Goal: Use online tool/utility: Utilize a website feature to perform a specific function

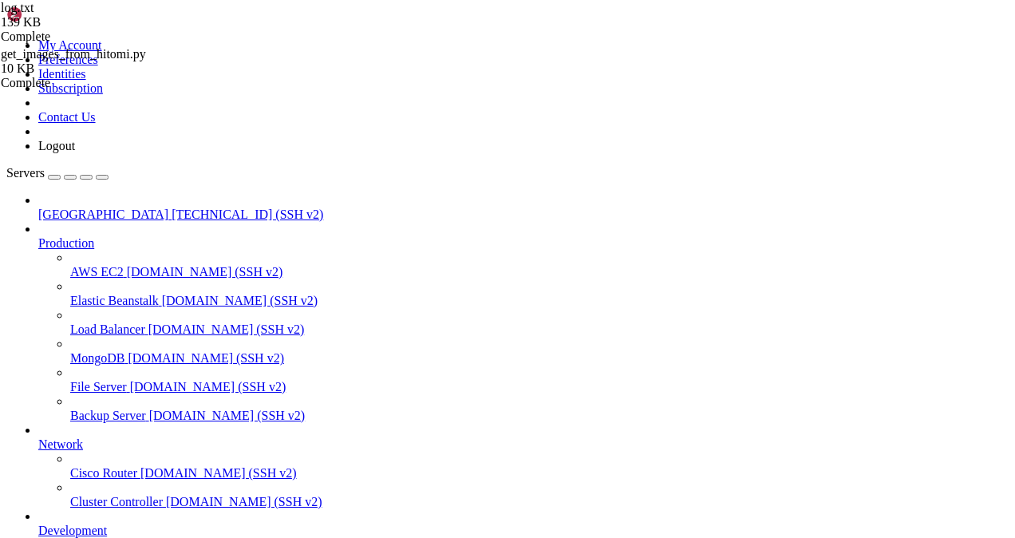
scroll to position [164, 0]
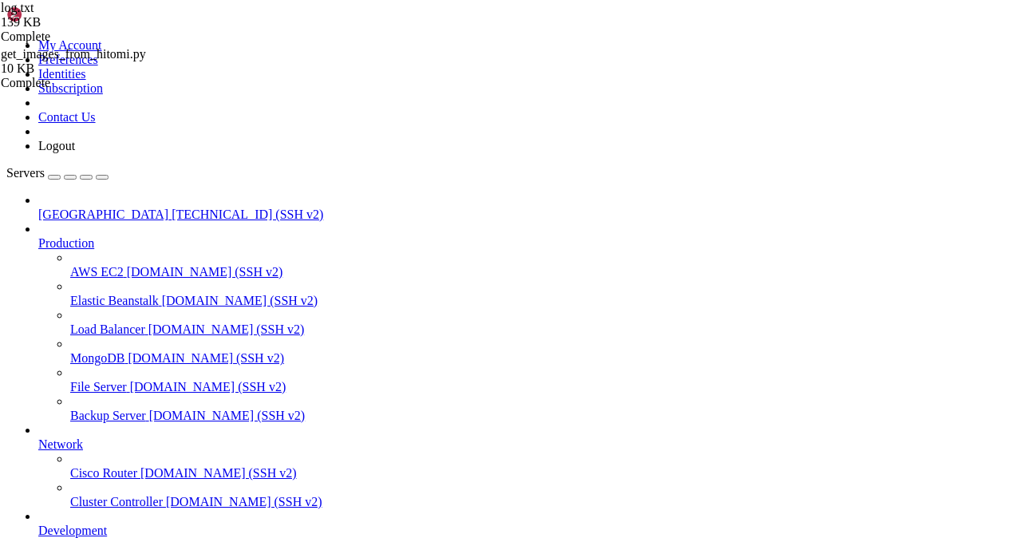
type input "/mnt/blockstorage/PythonScripts"
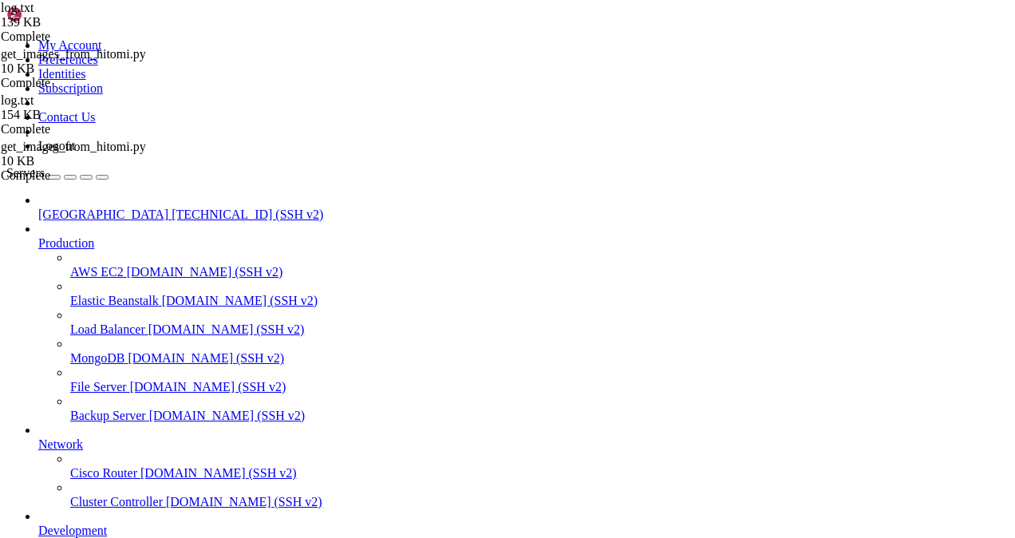
scroll to position [1037, 0]
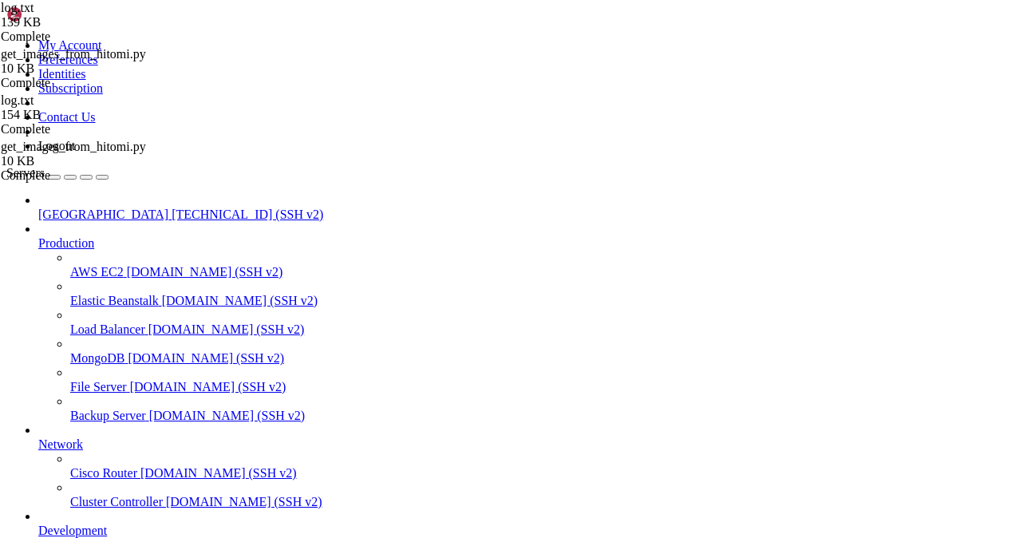
scroll to position [289892, 0]
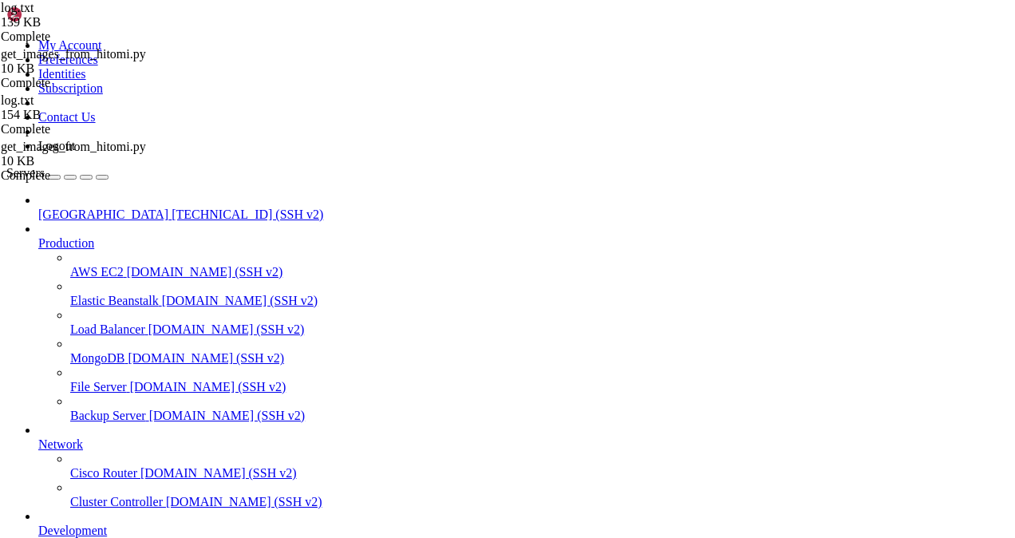
drag, startPoint x: 372, startPoint y: 1337, endPoint x: 298, endPoint y: 1337, distance: 74.2
drag, startPoint x: 355, startPoint y: 1351, endPoint x: 298, endPoint y: 1338, distance: 58.9
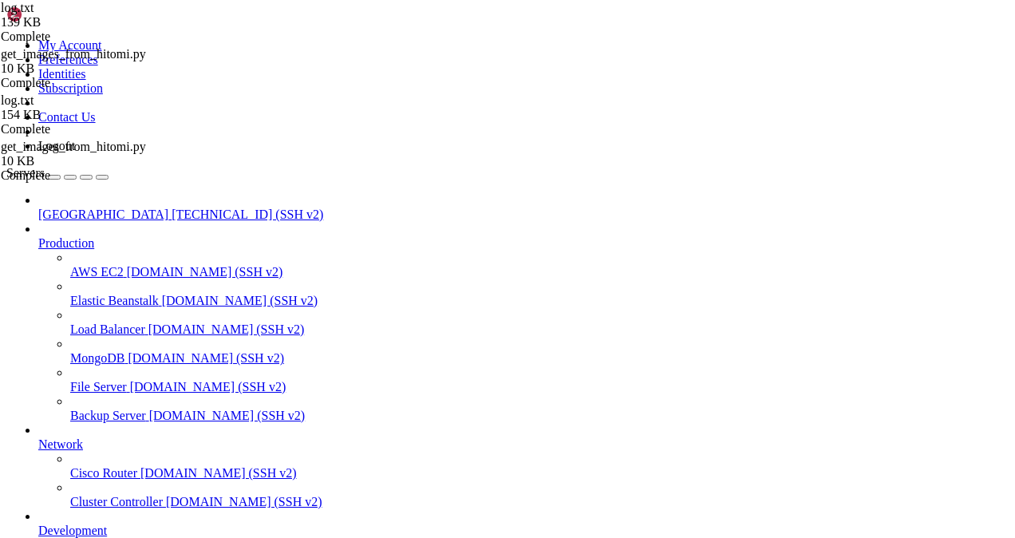
scroll to position [291222, 0]
drag, startPoint x: 310, startPoint y: 1329, endPoint x: 333, endPoint y: 1343, distance: 27.2
drag, startPoint x: 330, startPoint y: 1343, endPoint x: 283, endPoint y: 1347, distance: 48.1
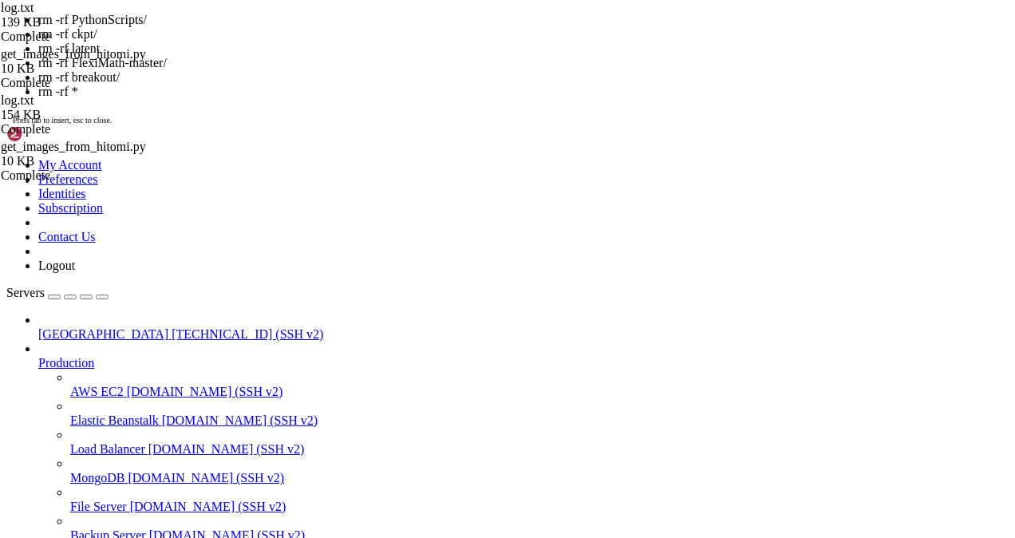
scroll to position [291344, 0]
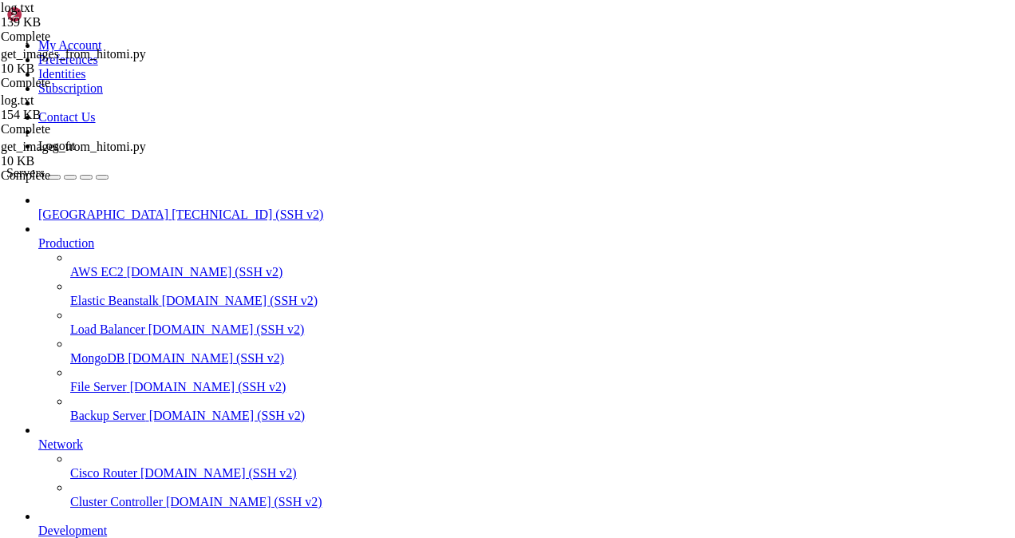
drag, startPoint x: 300, startPoint y: 1324, endPoint x: 256, endPoint y: 1340, distance: 46.7
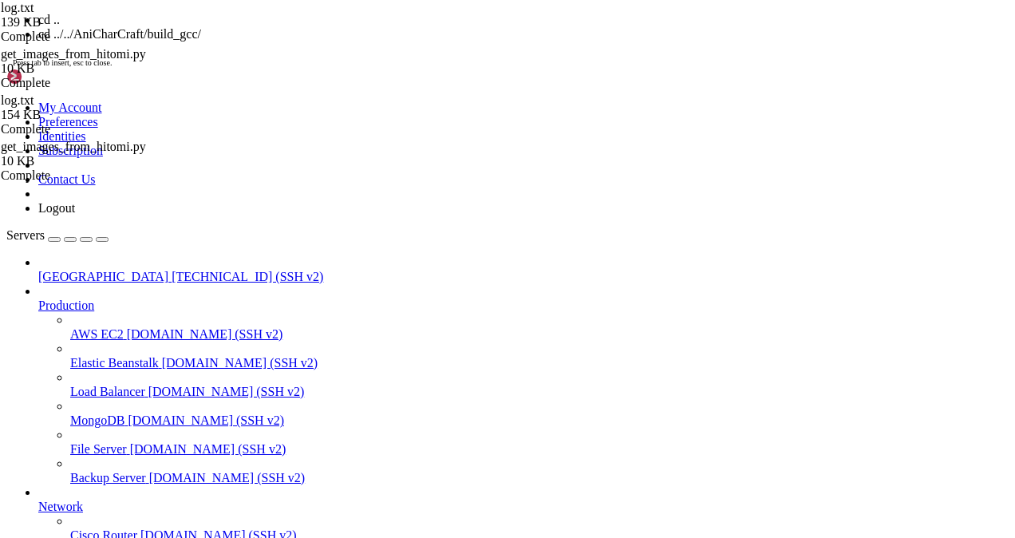
scroll to position [291385, 0]
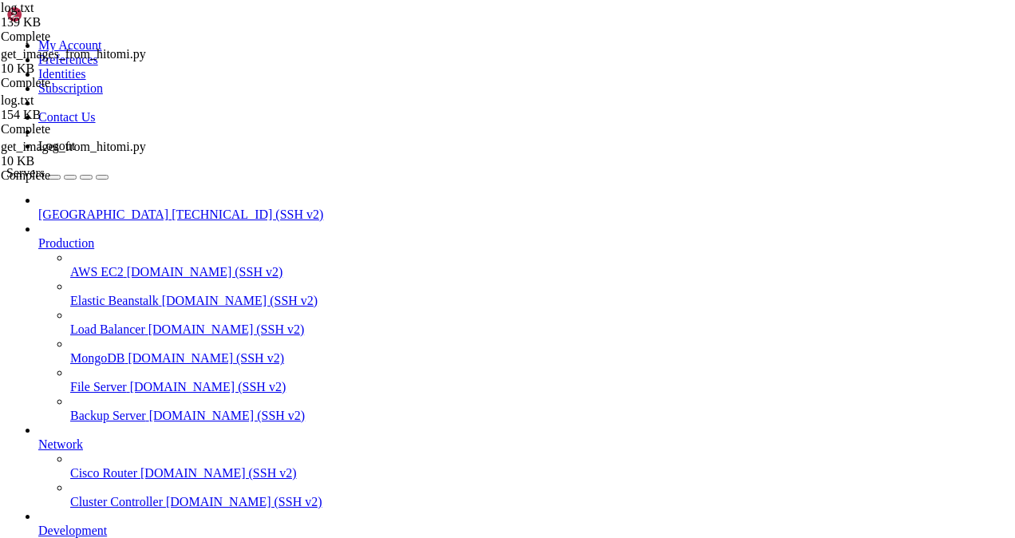
scroll to position [291710, 0]
drag, startPoint x: 357, startPoint y: 1338, endPoint x: 268, endPoint y: 1329, distance: 89.1
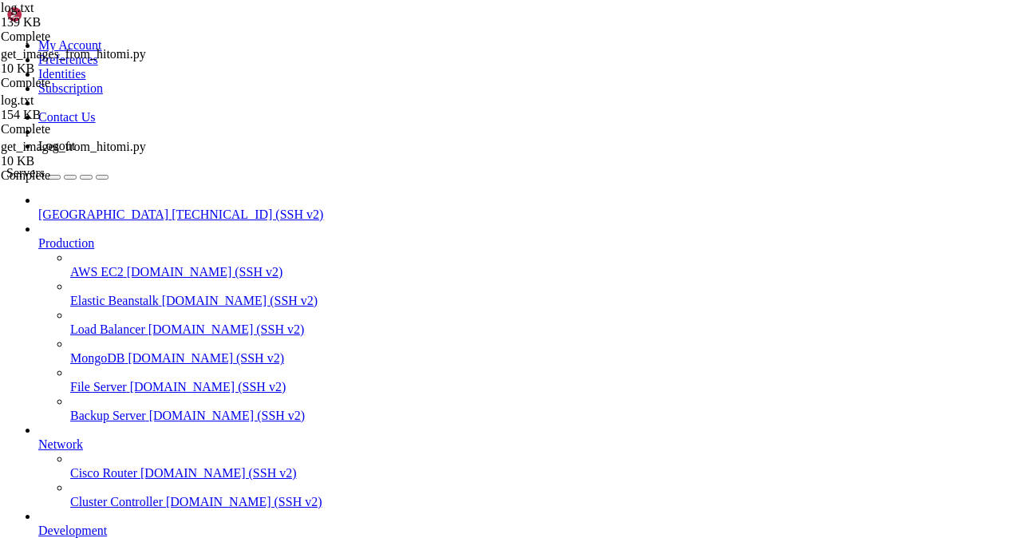
scroll to position [291873, 0]
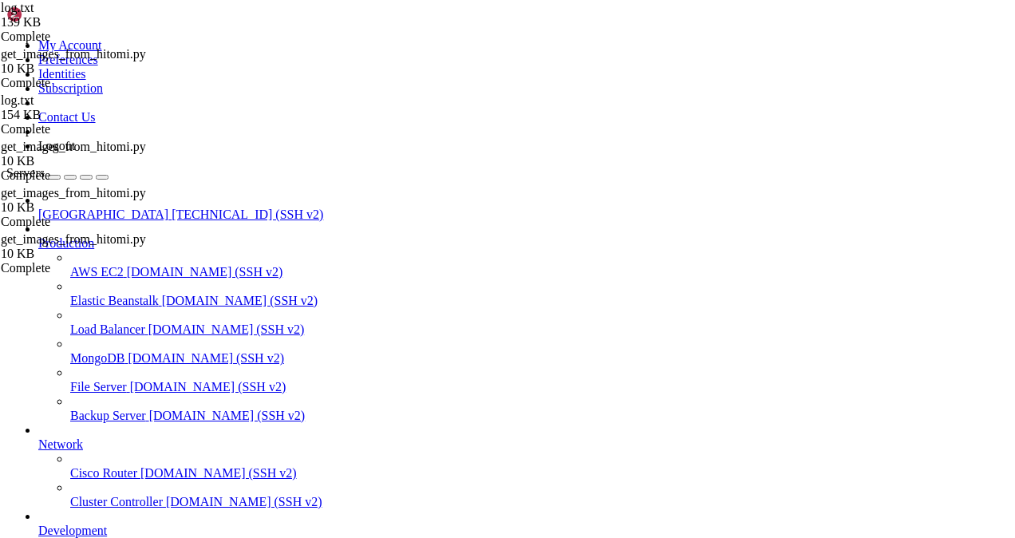
scroll to position [291982, 0]
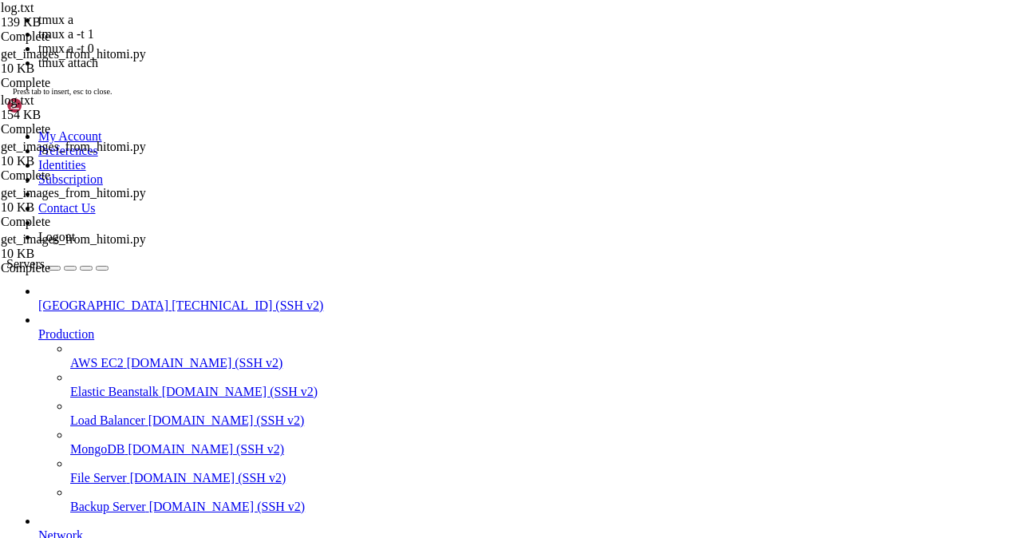
scroll to position [292050, 0]
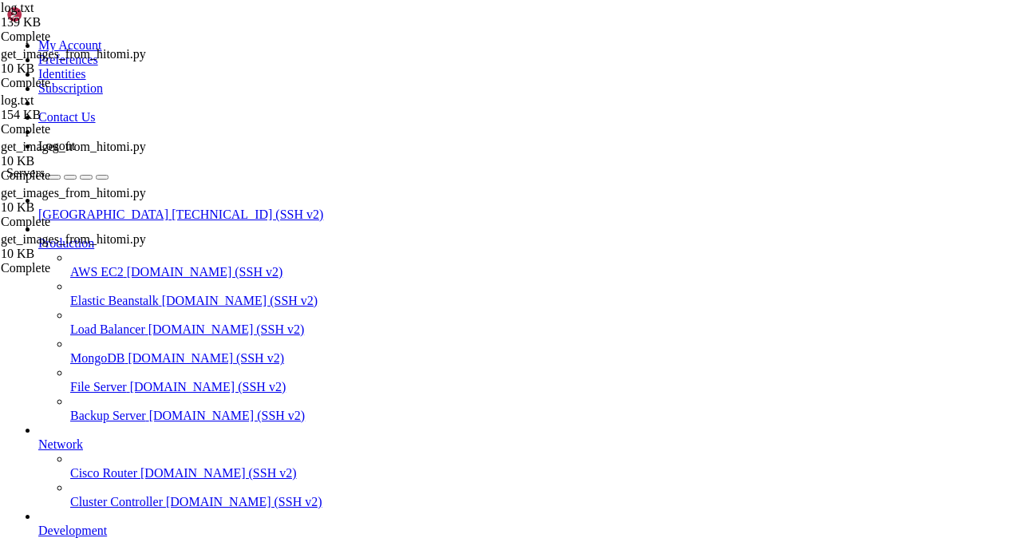
scroll to position [292280, 0]
drag, startPoint x: 413, startPoint y: 1299, endPoint x: 14, endPoint y: 1179, distance: 416.8
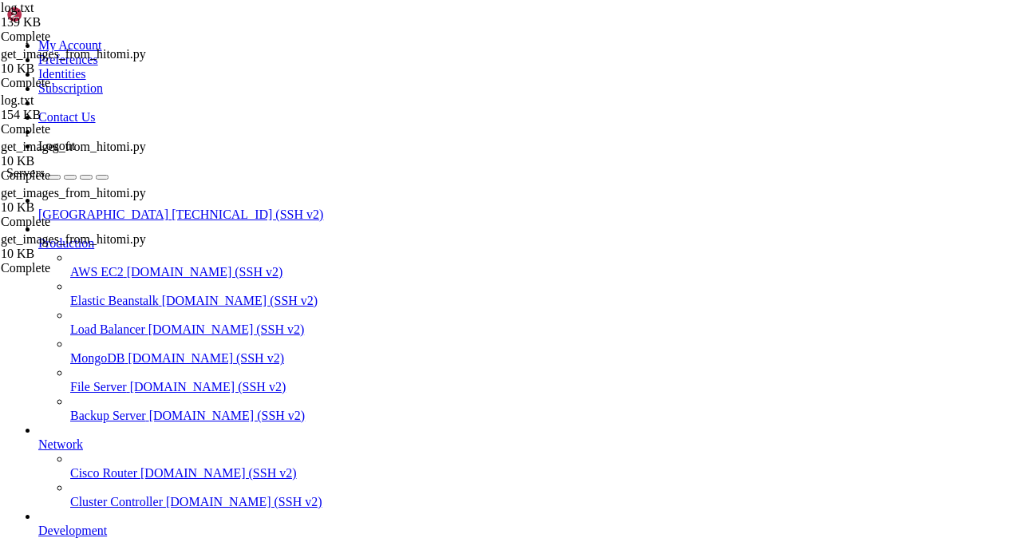
drag, startPoint x: 62, startPoint y: 1200, endPoint x: 192, endPoint y: 1291, distance: 158.6
drag, startPoint x: 14, startPoint y: 1150, endPoint x: 406, endPoint y: 1255, distance: 405.8
drag, startPoint x: 406, startPoint y: 1255, endPoint x: 332, endPoint y: 1247, distance: 74.6
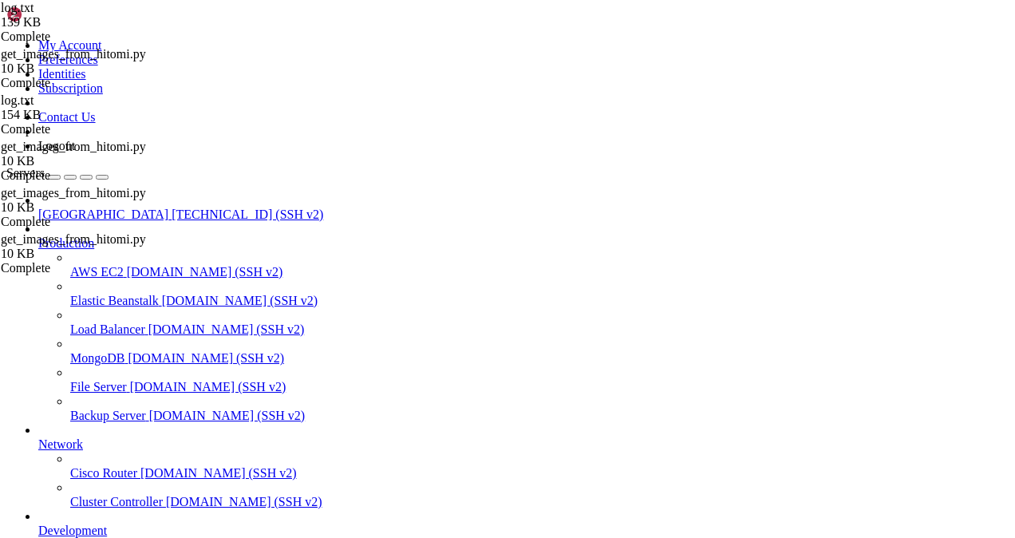
drag, startPoint x: 421, startPoint y: 1303, endPoint x: 31, endPoint y: 1185, distance: 407.7
drag, startPoint x: 418, startPoint y: 1302, endPoint x: 318, endPoint y: 1275, distance: 104.2
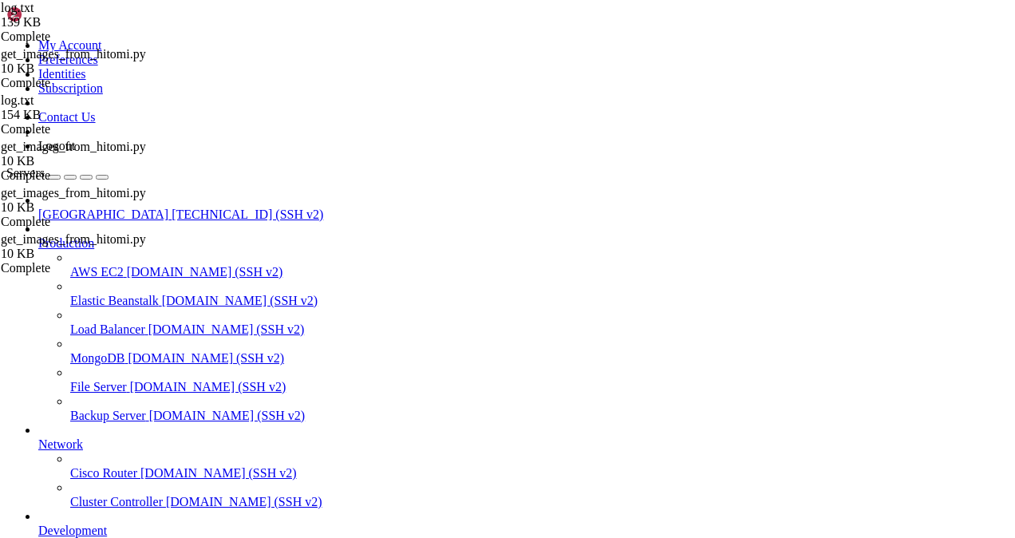
drag, startPoint x: 247, startPoint y: 1200, endPoint x: 509, endPoint y: 1350, distance: 301.7
drag, startPoint x: 11, startPoint y: 1150, endPoint x: 420, endPoint y: 1225, distance: 415.4
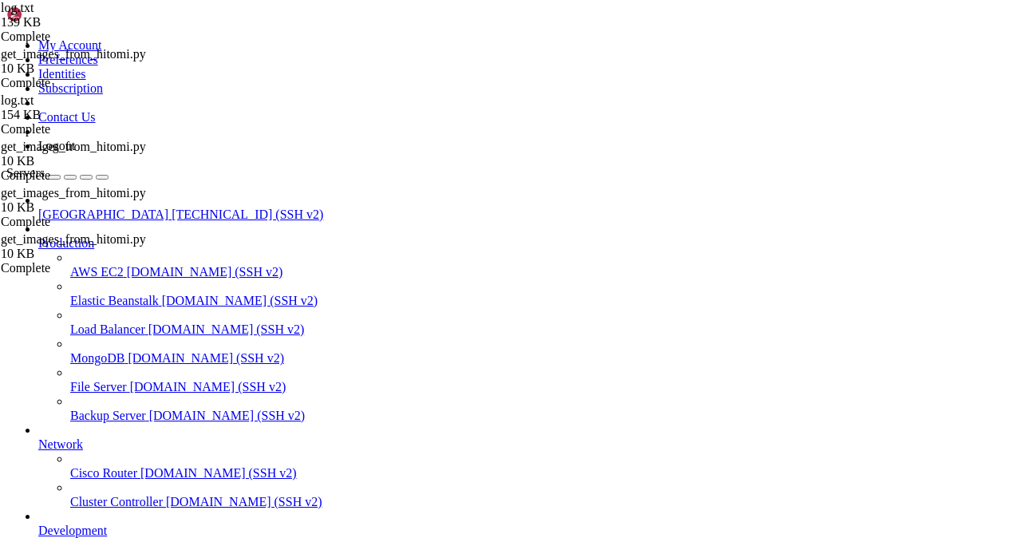
drag, startPoint x: 41, startPoint y: 1118, endPoint x: 57, endPoint y: 1133, distance: 22.0
drag, startPoint x: 57, startPoint y: 1133, endPoint x: 447, endPoint y: 1332, distance: 437.2
drag, startPoint x: 414, startPoint y: 1410, endPoint x: 15, endPoint y: 1313, distance: 410.7
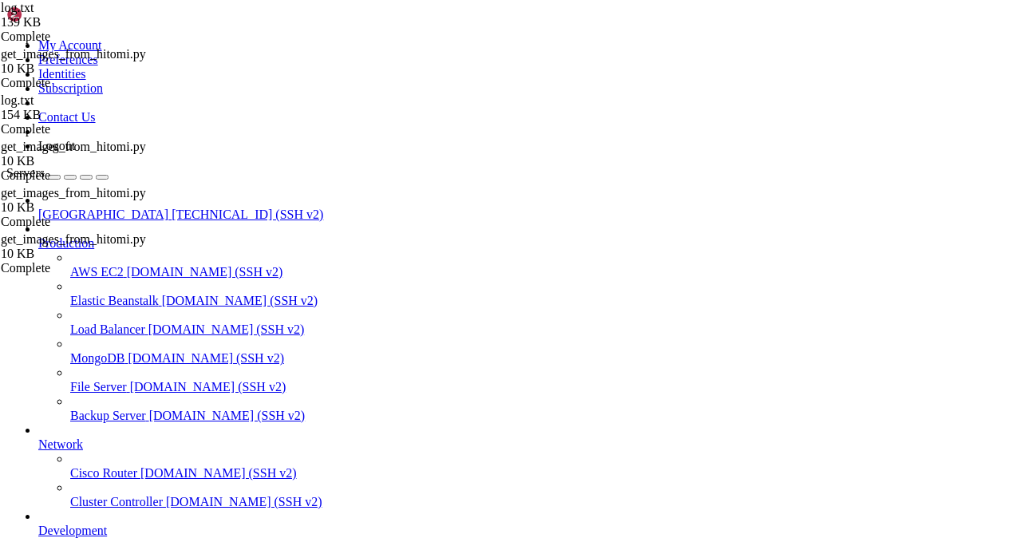
scroll to position [292280, 0]
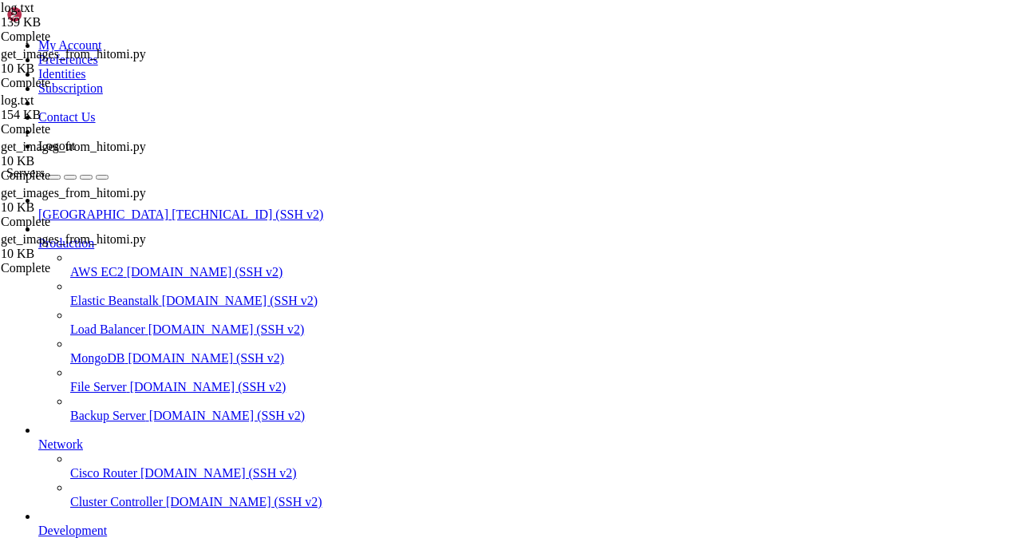
scroll to position [293040, 0]
drag, startPoint x: 561, startPoint y: 1078, endPoint x: 421, endPoint y: 1035, distance: 146.9
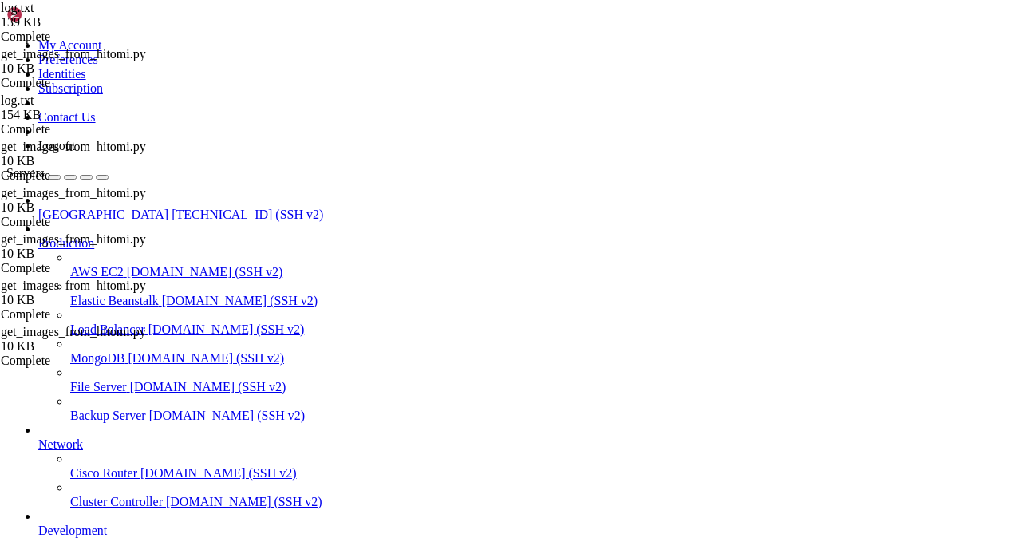
drag, startPoint x: 313, startPoint y: 1314, endPoint x: 271, endPoint y: 1322, distance: 42.3
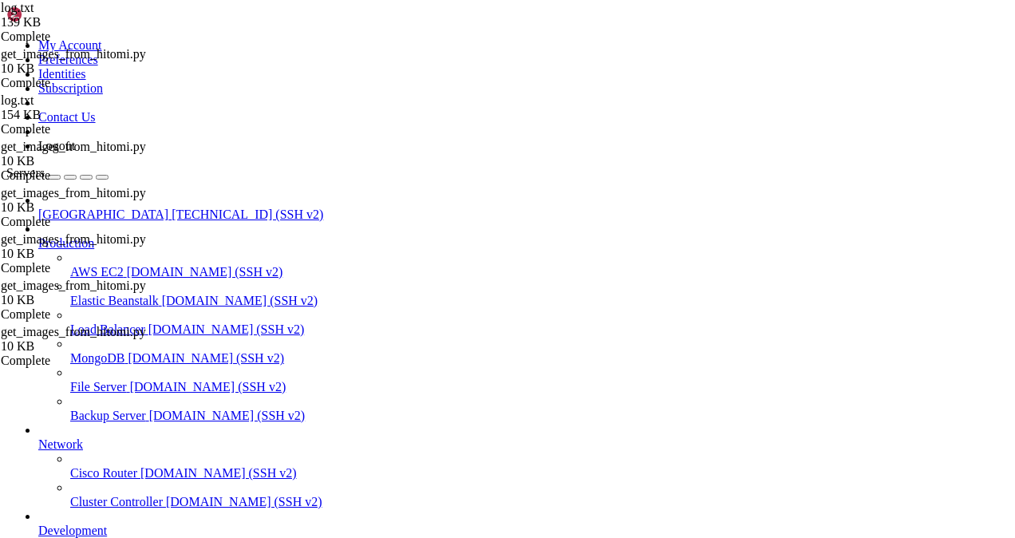
drag, startPoint x: 306, startPoint y: 1350, endPoint x: 261, endPoint y: 1345, distance: 44.9
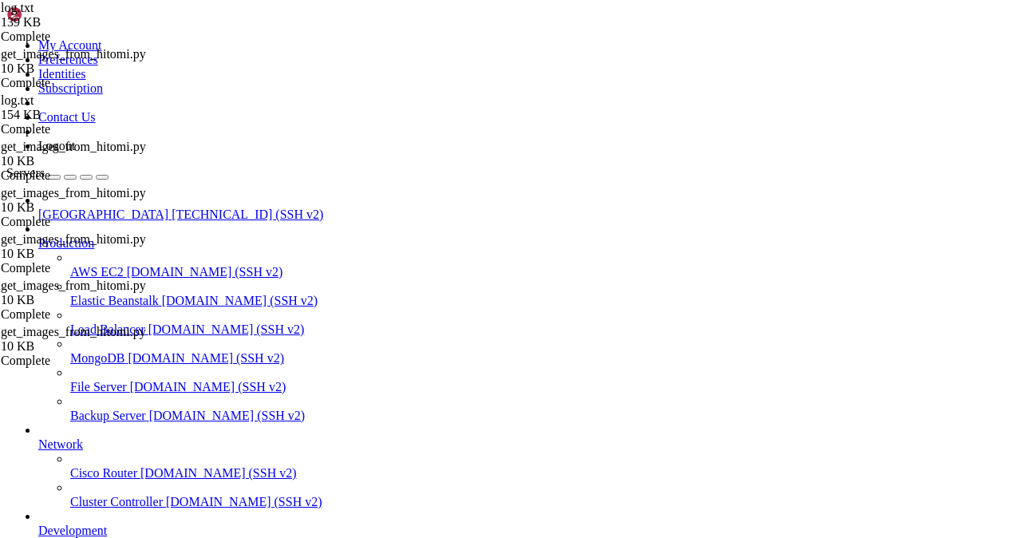
drag, startPoint x: 489, startPoint y: 1361, endPoint x: 366, endPoint y: 1354, distance: 123.9
drag, startPoint x: 505, startPoint y: 1338, endPoint x: 414, endPoint y: 1286, distance: 104.7
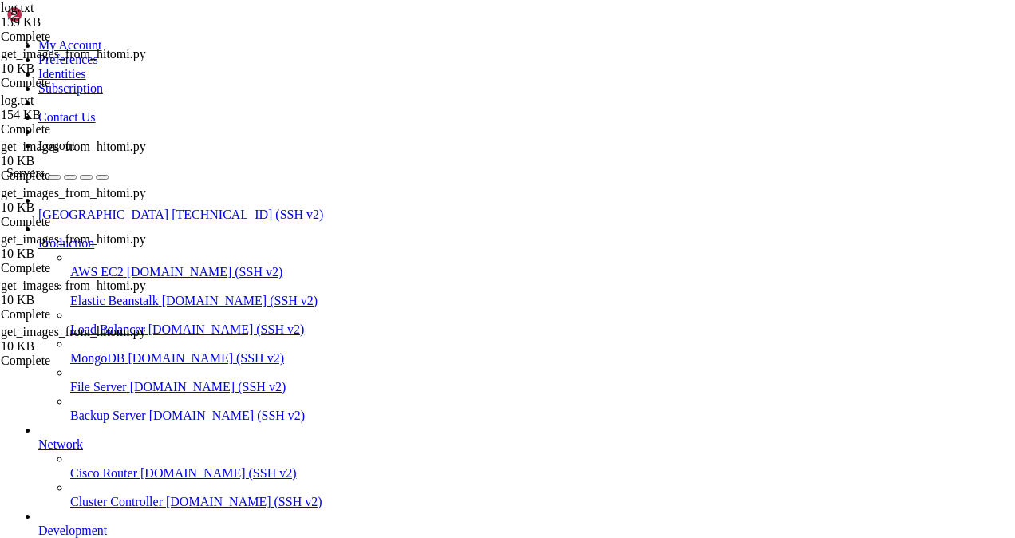
scroll to position [293081, 0]
drag, startPoint x: 310, startPoint y: 1314, endPoint x: 501, endPoint y: 1319, distance: 191.6
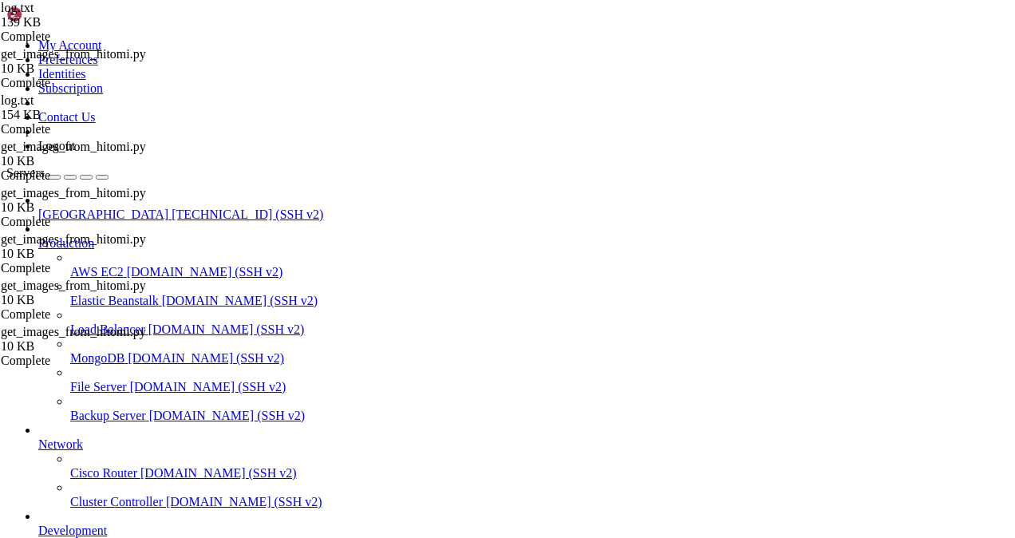
drag, startPoint x: 489, startPoint y: 1315, endPoint x: 314, endPoint y: 1299, distance: 175.5
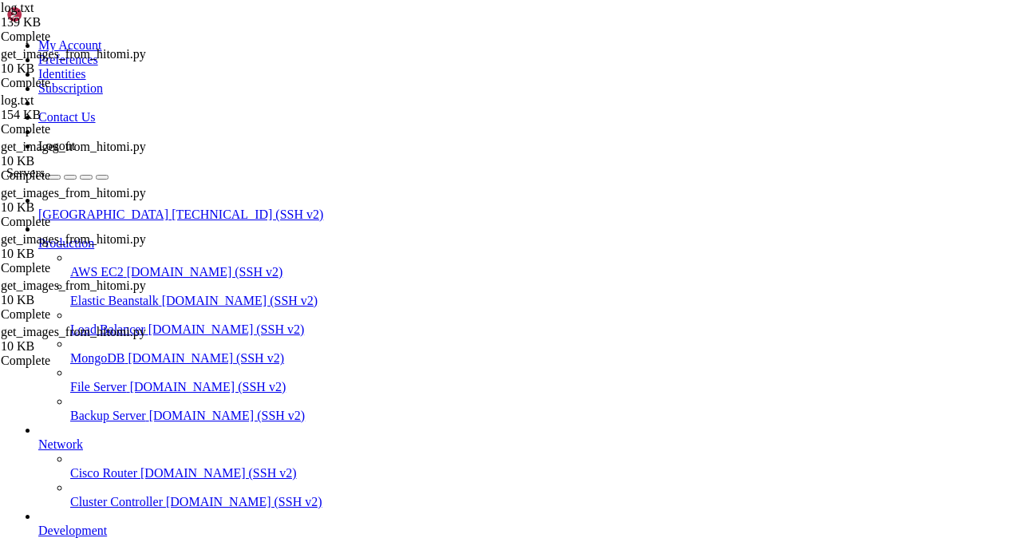
scroll to position [293162, 0]
drag, startPoint x: 319, startPoint y: 1356, endPoint x: 286, endPoint y: 1369, distance: 35.9
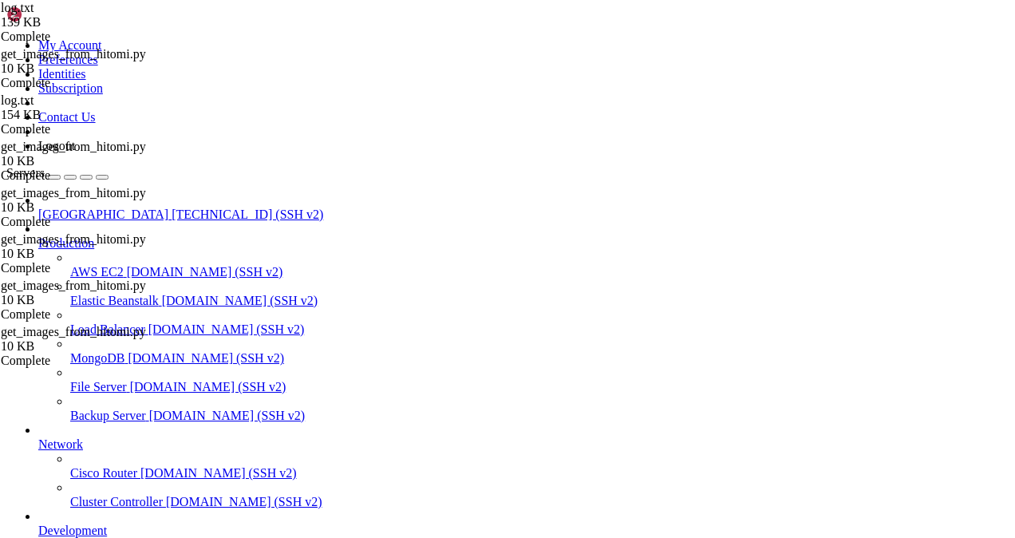
scroll to position [297219, 0]
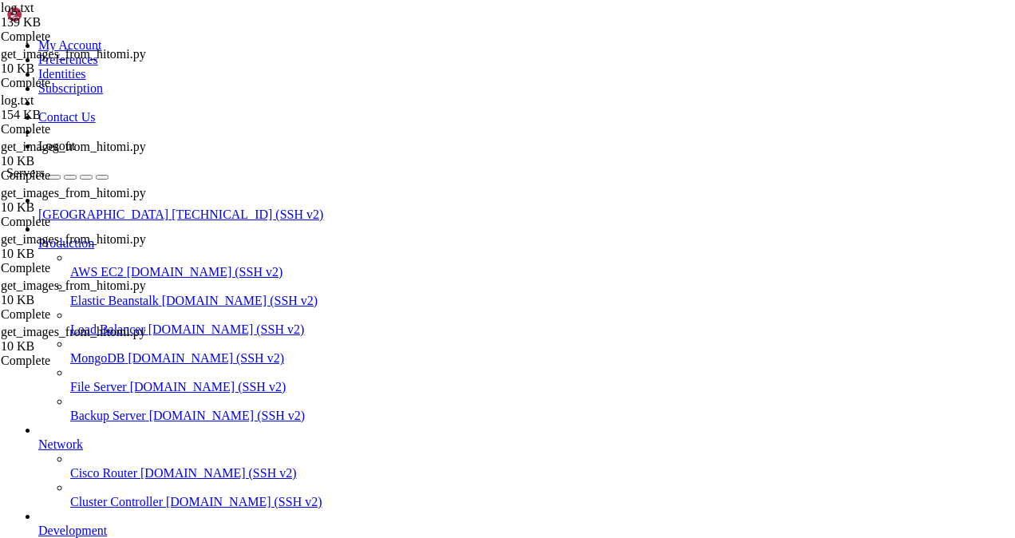
scroll to position [308073, 0]
